Goal: Task Accomplishment & Management: Use online tool/utility

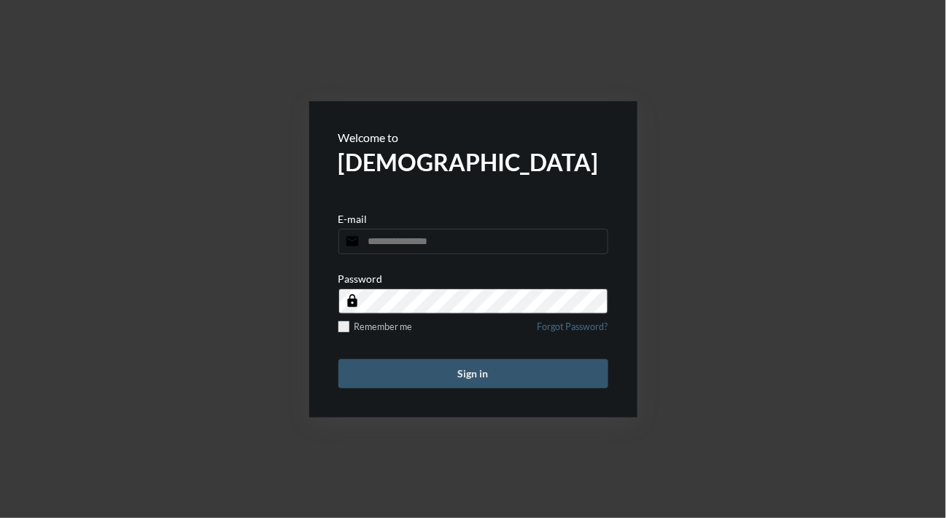
type input "**********"
click at [428, 366] on button "Sign in" at bounding box center [473, 373] width 270 height 29
type input "**********"
click at [393, 362] on button "Sign in" at bounding box center [473, 373] width 270 height 29
